Goal: Browse casually: Explore the website without a specific task or goal

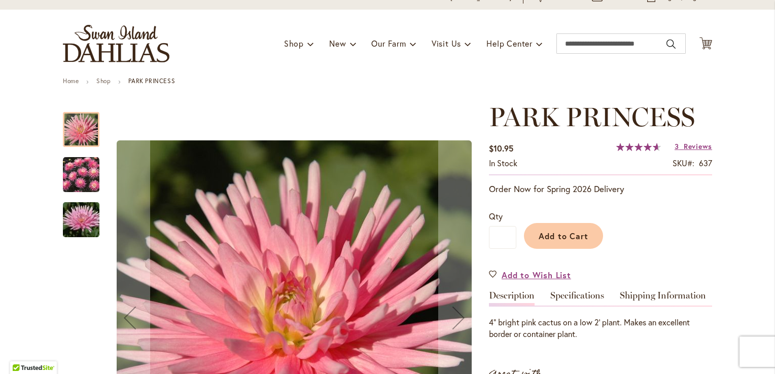
scroll to position [101, 0]
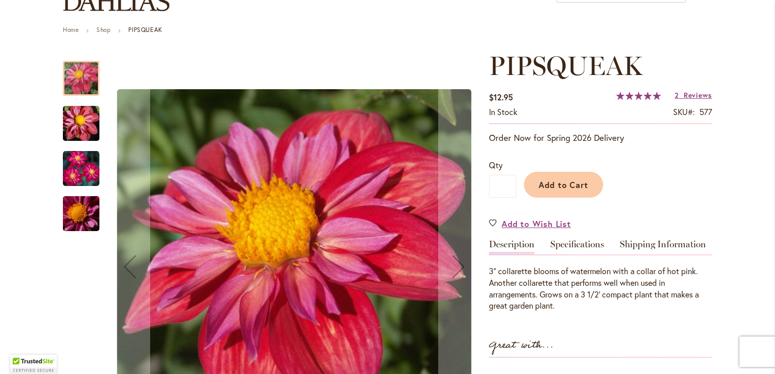
scroll to position [101, 0]
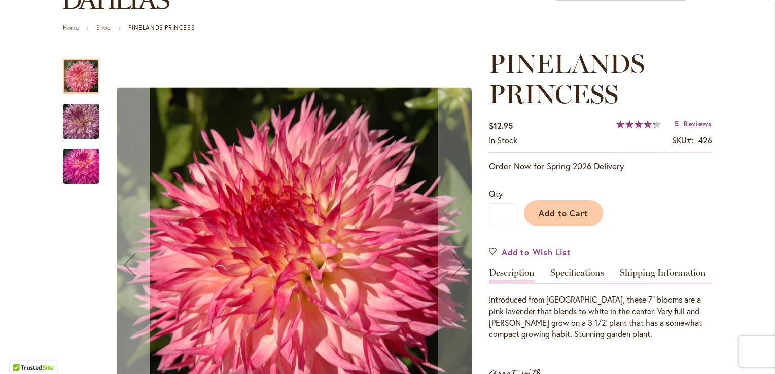
scroll to position [101, 0]
